Goal: Navigation & Orientation: Find specific page/section

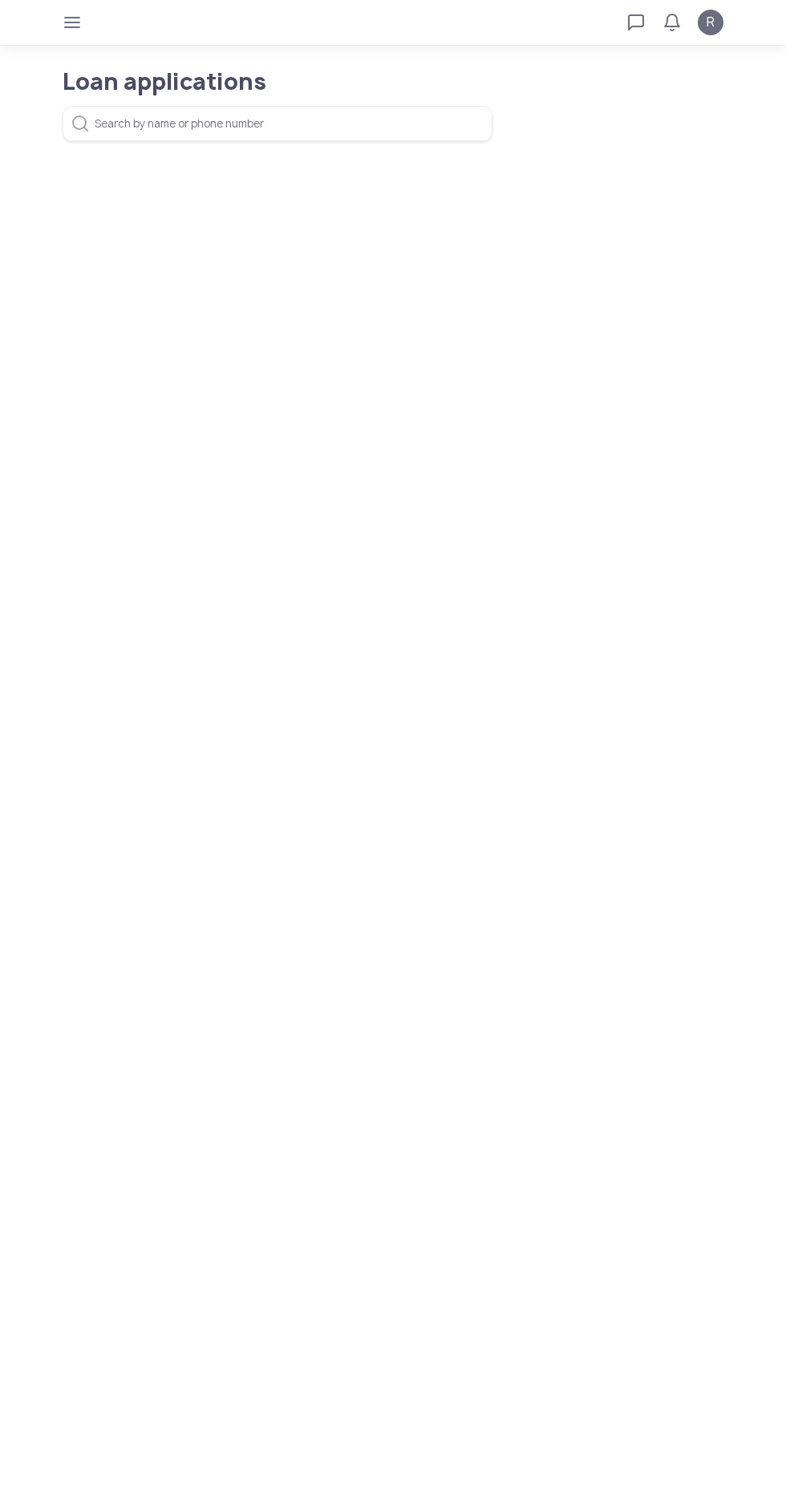
click at [713, 23] on span "R" at bounding box center [710, 23] width 8 height 19
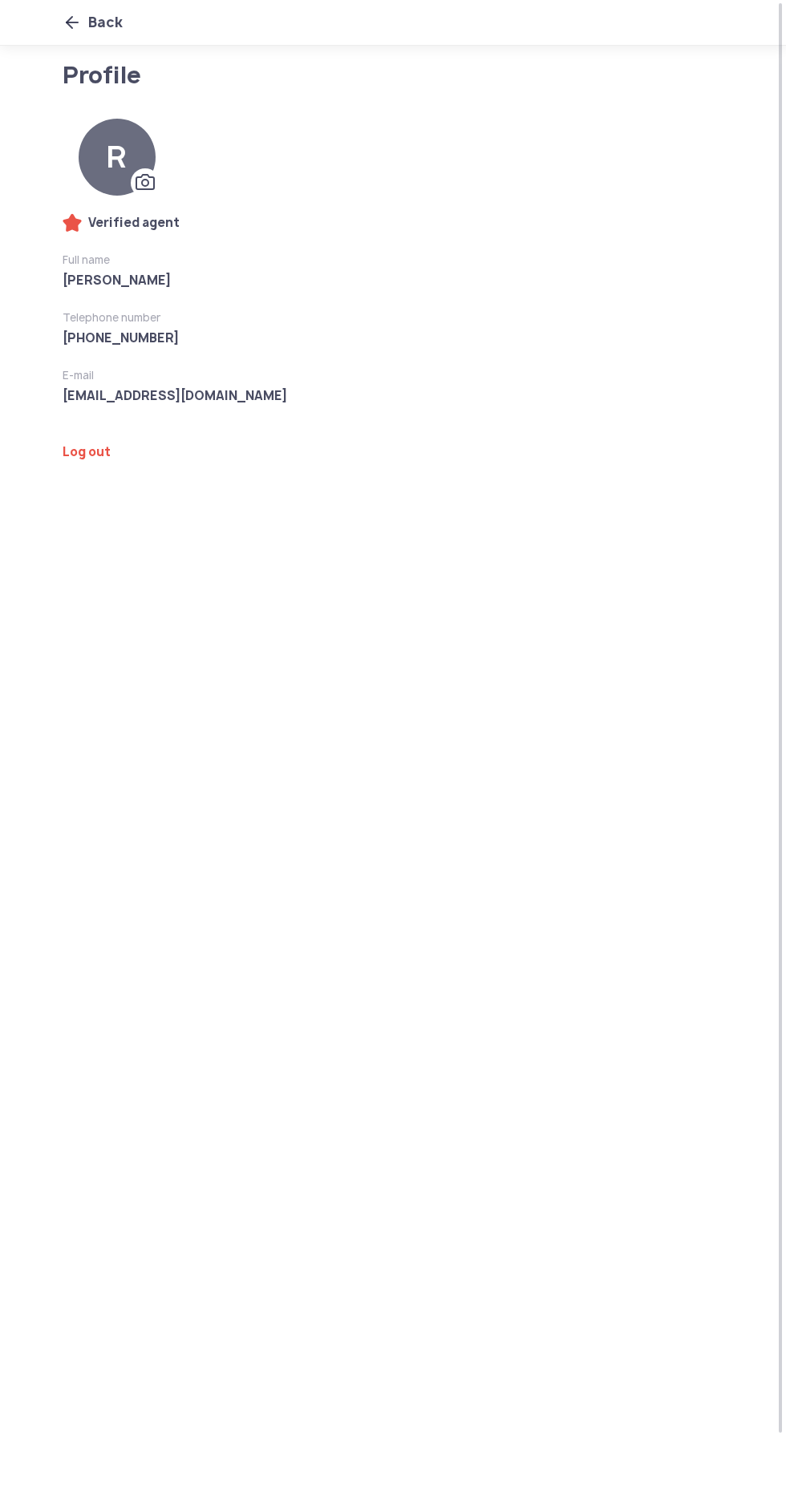
click at [426, 993] on app-profile "Profile R Verified agent Full name Armando Ramones Telephone number +63 929 253…" at bounding box center [393, 787] width 786 height 1448
click at [70, 19] on icon at bounding box center [72, 23] width 19 height 19
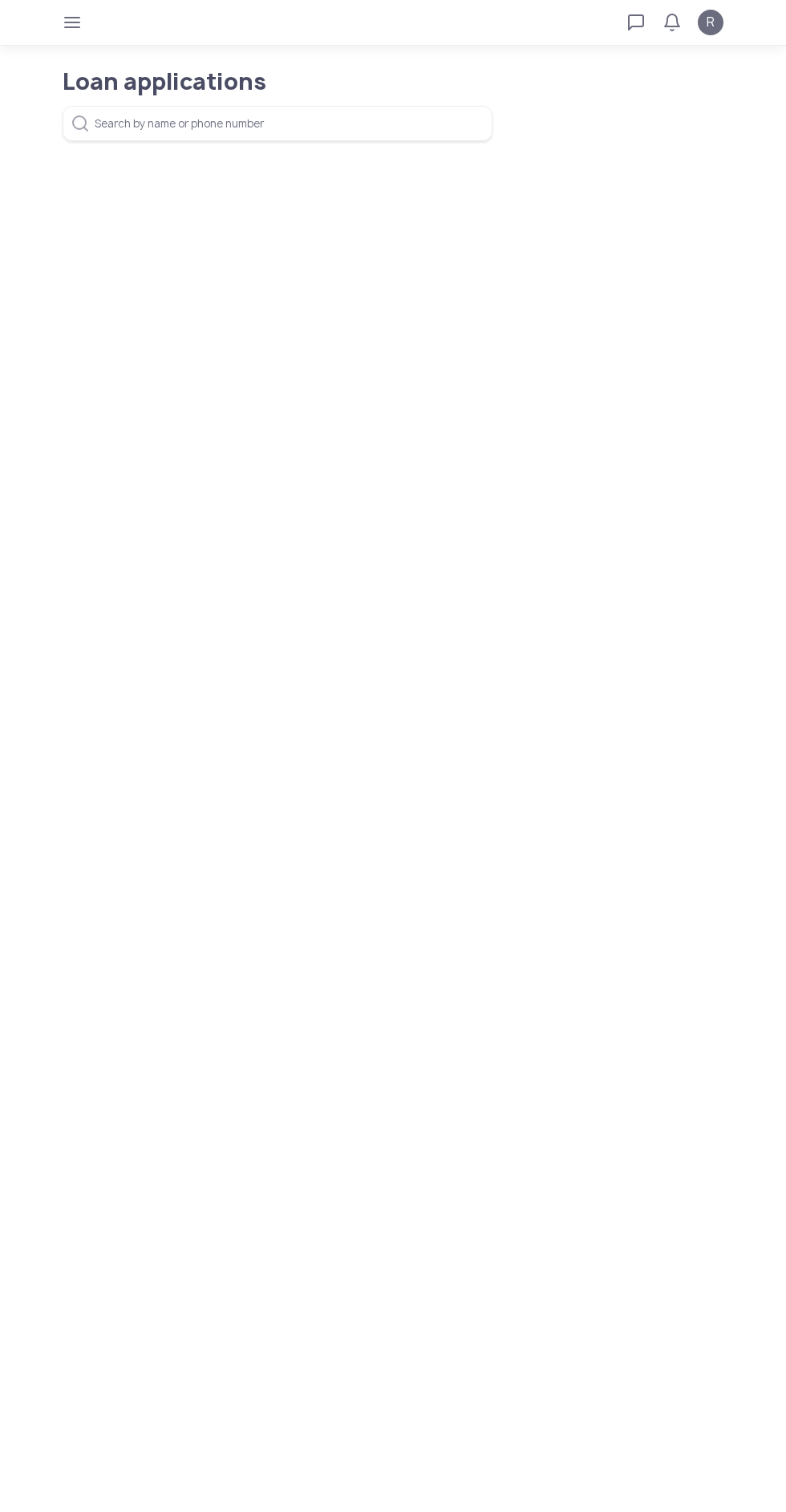
click at [72, 22] on icon "button" at bounding box center [72, 22] width 13 height 13
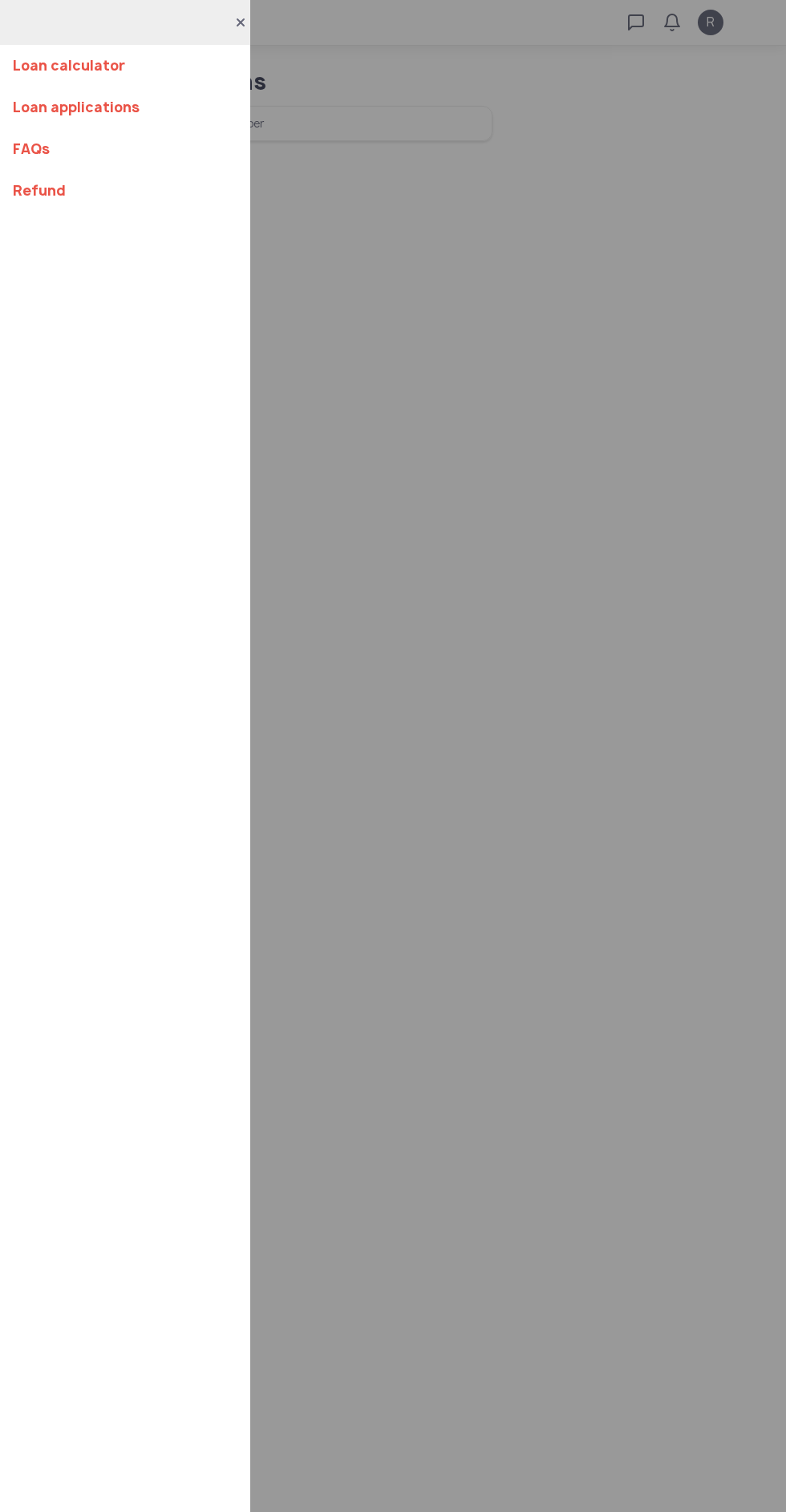
click at [556, 1039] on div "Loan calculator Loan applications FAQs Refund" at bounding box center [393, 756] width 786 height 1512
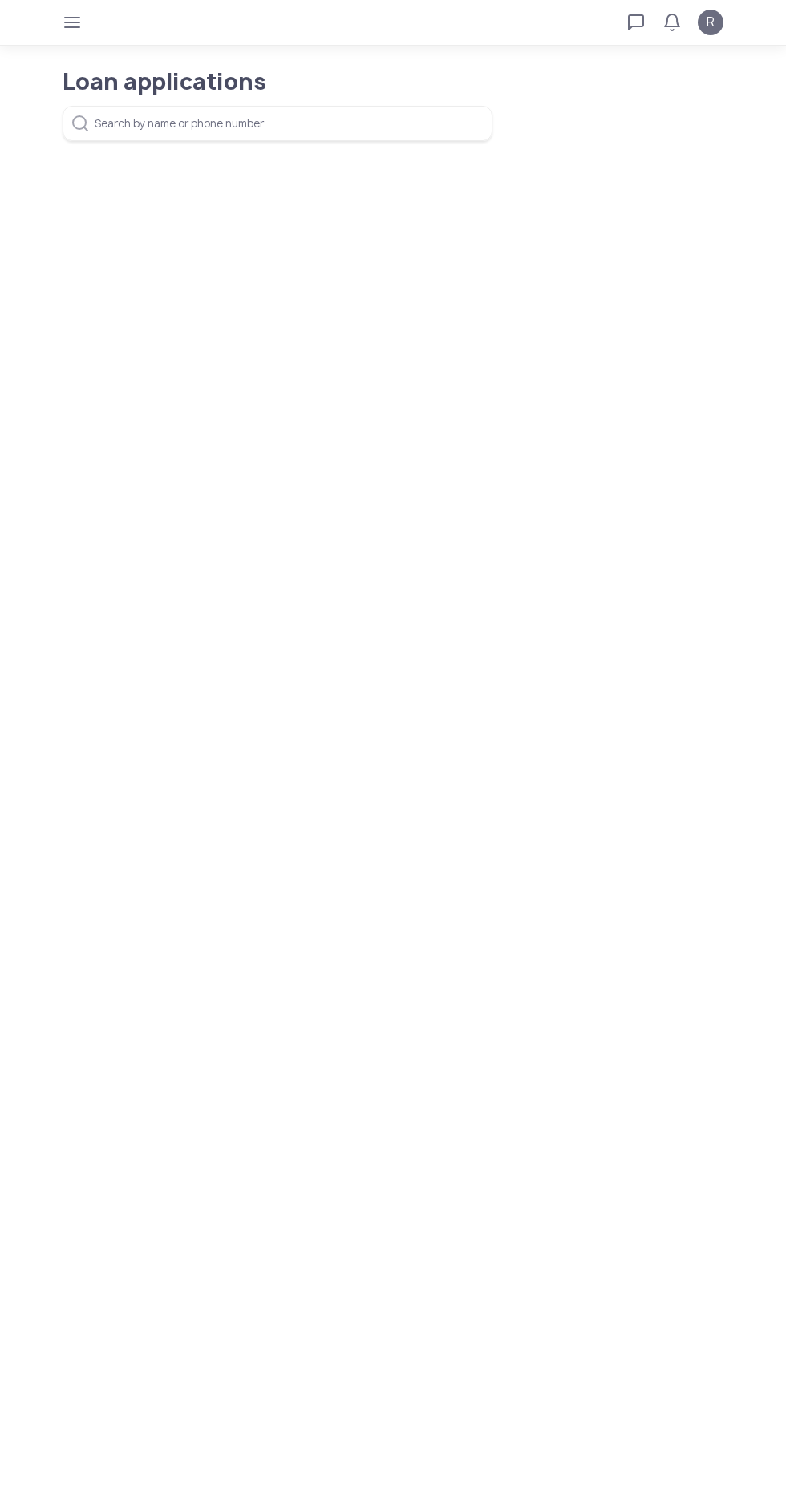
click at [64, 20] on span "button" at bounding box center [72, 22] width 25 height 25
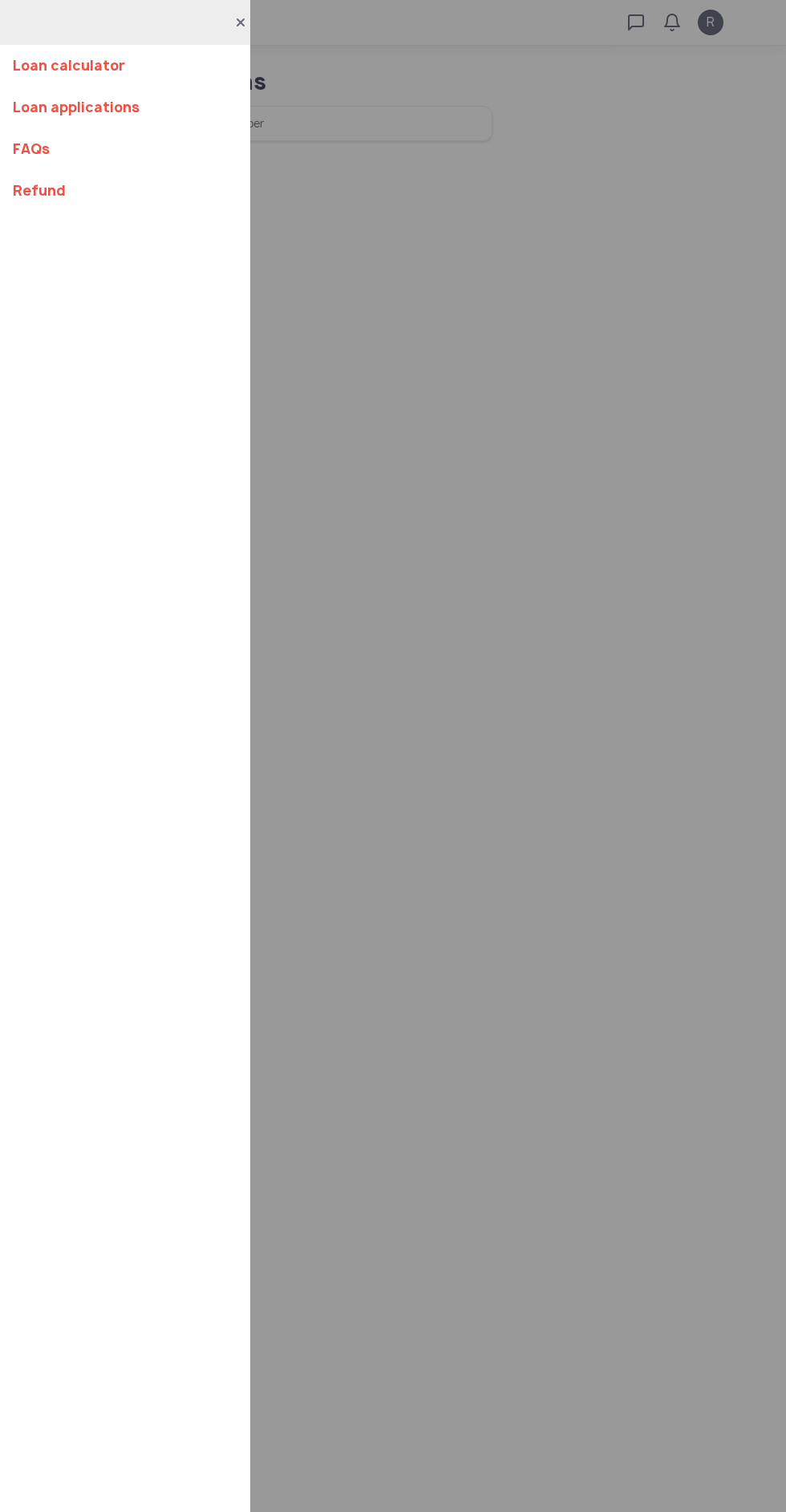
click at [24, 79] on link "Loan calculator" at bounding box center [125, 65] width 224 height 42
